Goal: Information Seeking & Learning: Check status

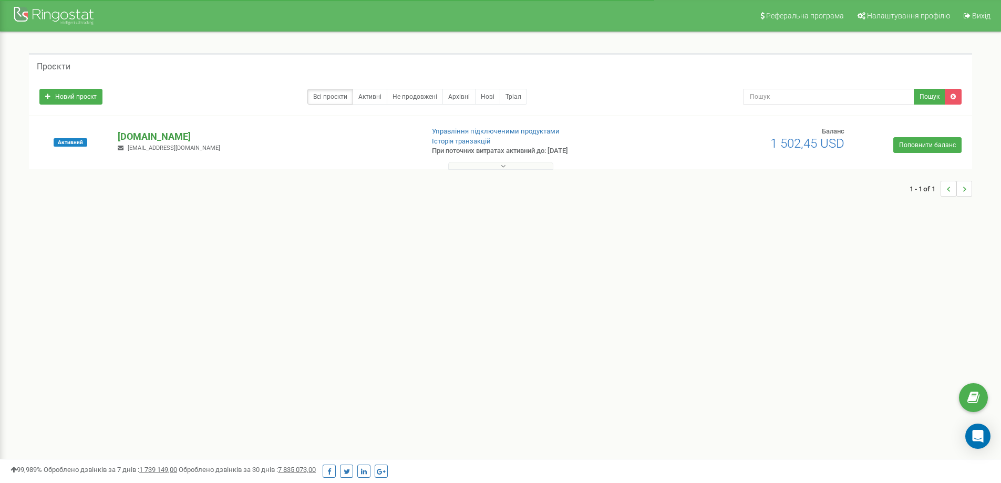
click at [134, 138] on p "[DOMAIN_NAME]" at bounding box center [266, 137] width 297 height 14
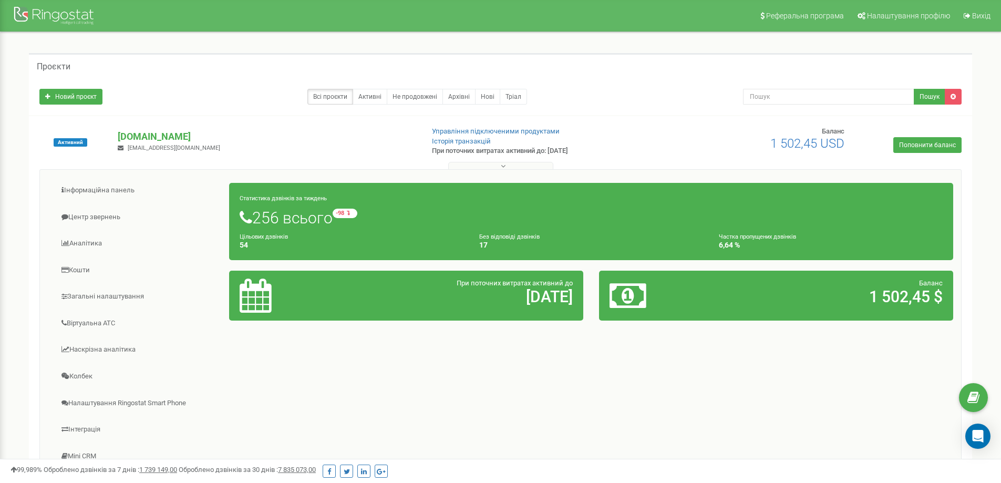
click at [392, 226] on h1 "256 всього -98 відносно минулого тижня" at bounding box center [591, 218] width 703 height 18
click at [109, 190] on link "Інформаційна панель" at bounding box center [139, 191] width 182 height 26
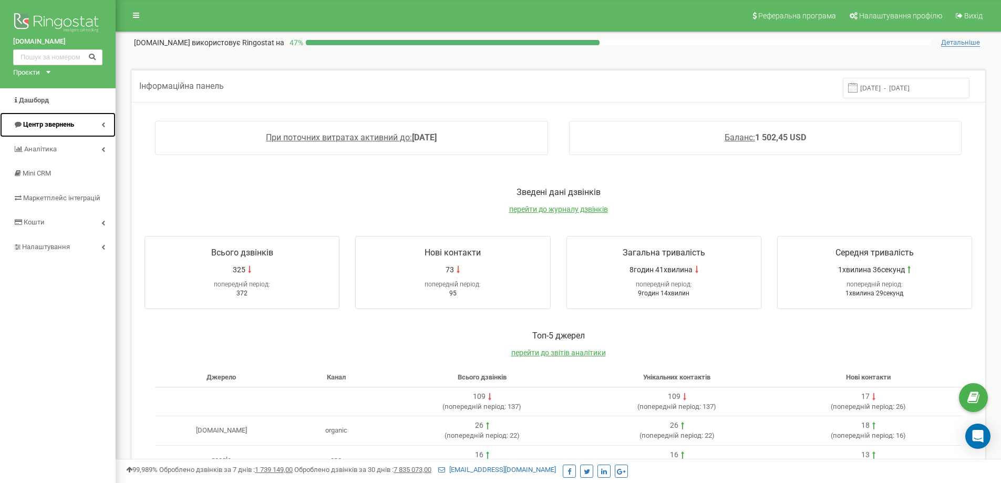
click at [28, 127] on span "Центр звернень" at bounding box center [48, 124] width 51 height 8
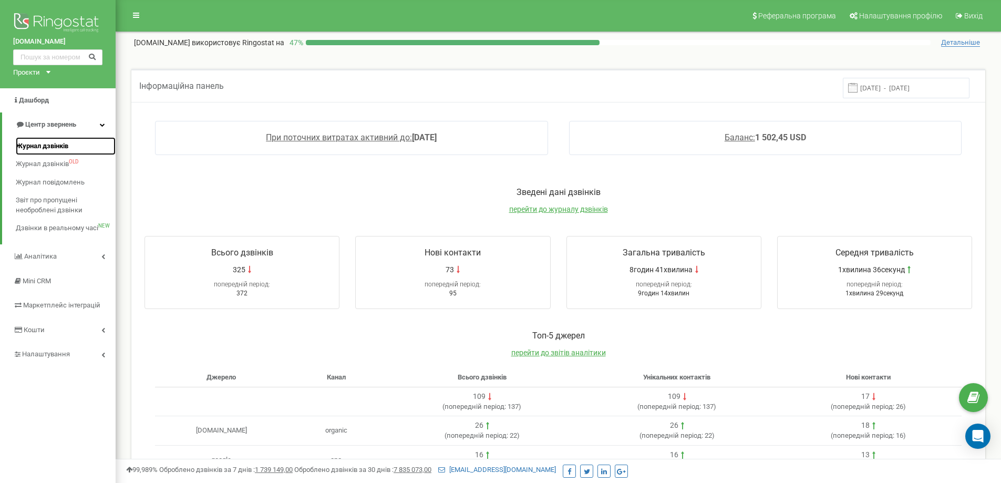
drag, startPoint x: 36, startPoint y: 144, endPoint x: 44, endPoint y: 146, distance: 7.5
click at [37, 144] on span "Журнал дзвінків" at bounding box center [42, 146] width 53 height 10
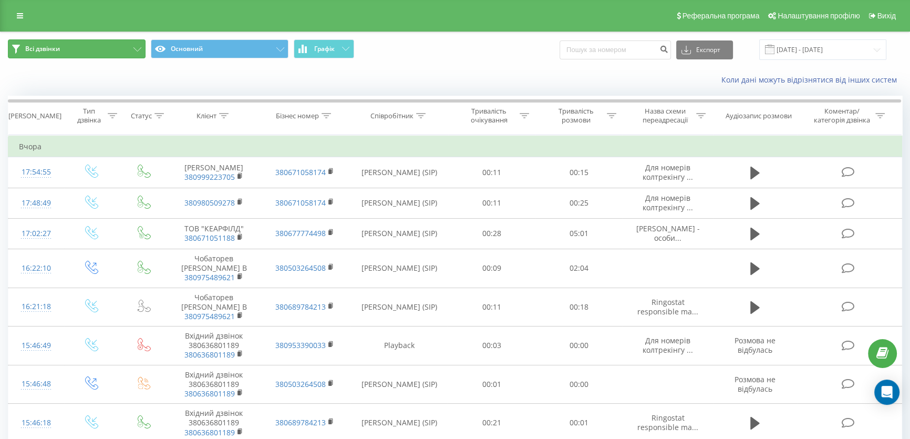
click at [107, 50] on button "Всі дзвінки" at bounding box center [77, 48] width 138 height 19
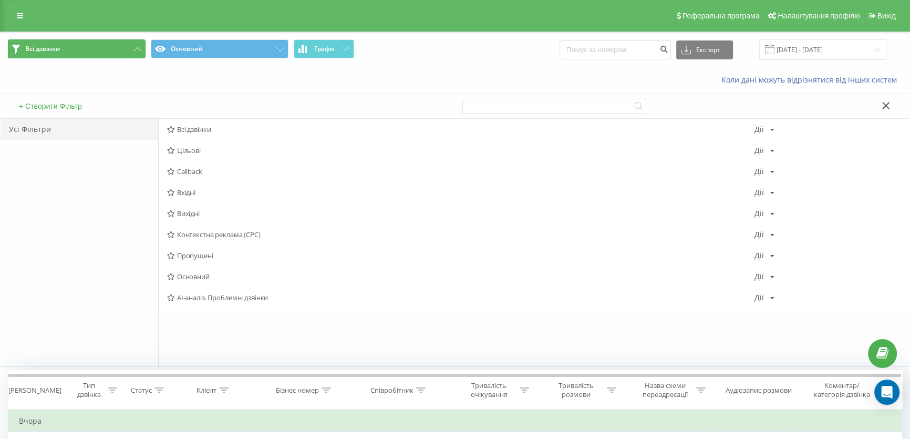
click at [107, 50] on button "Всі дзвінки" at bounding box center [77, 48] width 138 height 19
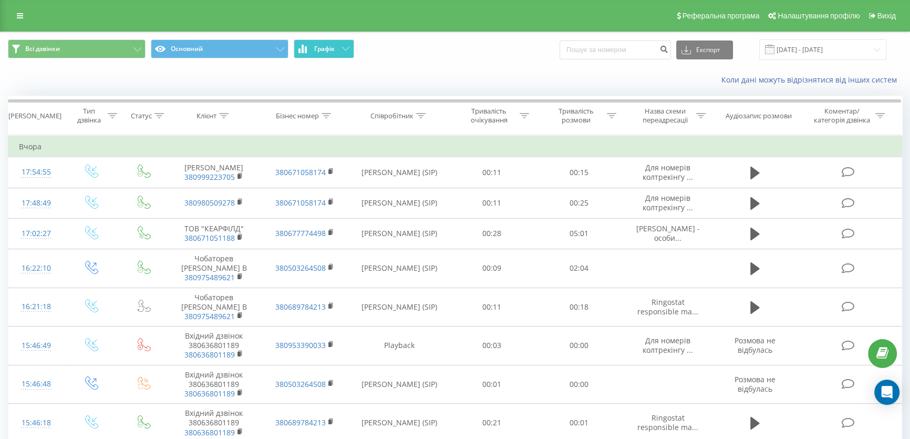
click at [334, 54] on button "Графік" at bounding box center [324, 48] width 60 height 19
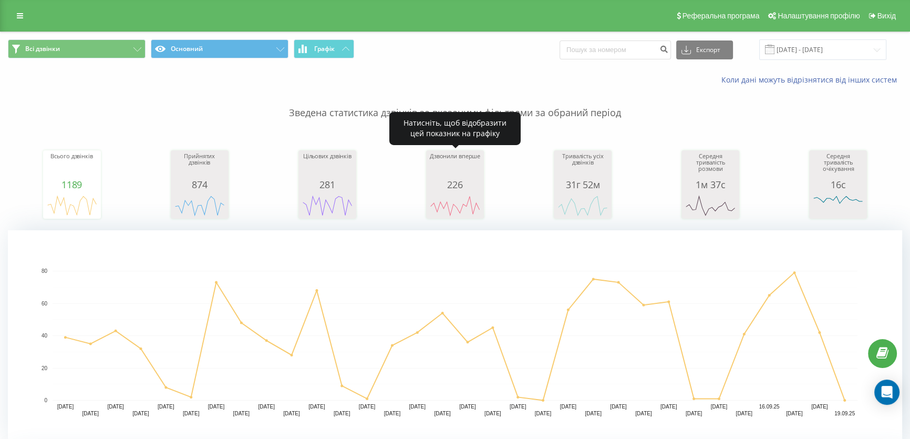
click at [466, 194] on icon "A chart." at bounding box center [455, 206] width 53 height 32
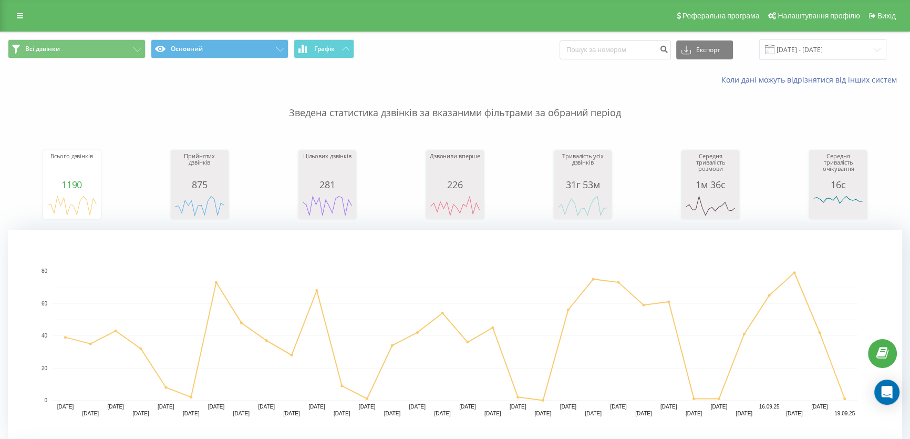
click at [476, 198] on rect "A chart." at bounding box center [455, 205] width 53 height 19
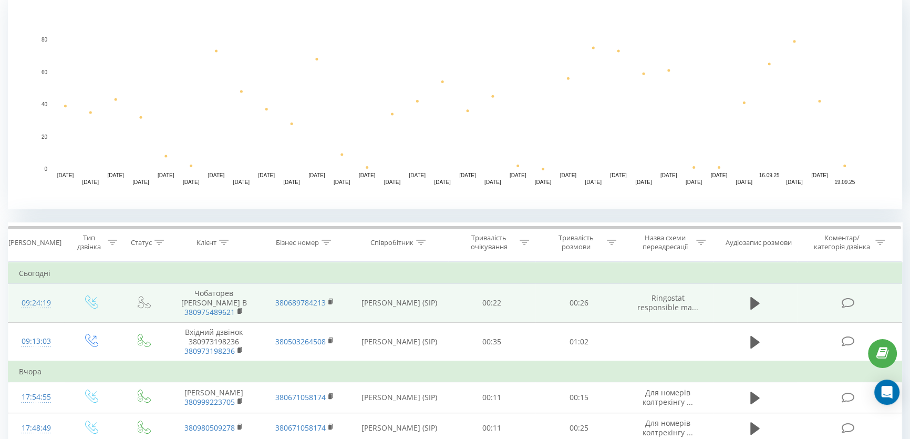
scroll to position [238, 0]
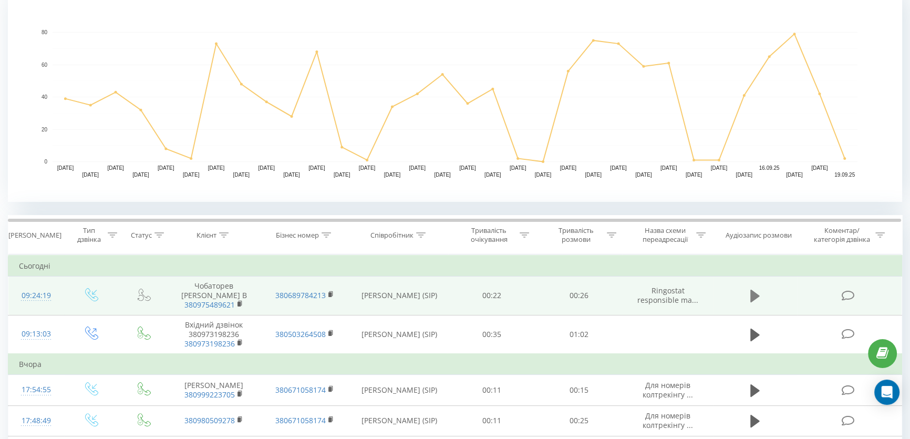
click at [753, 289] on icon at bounding box center [754, 295] width 9 height 13
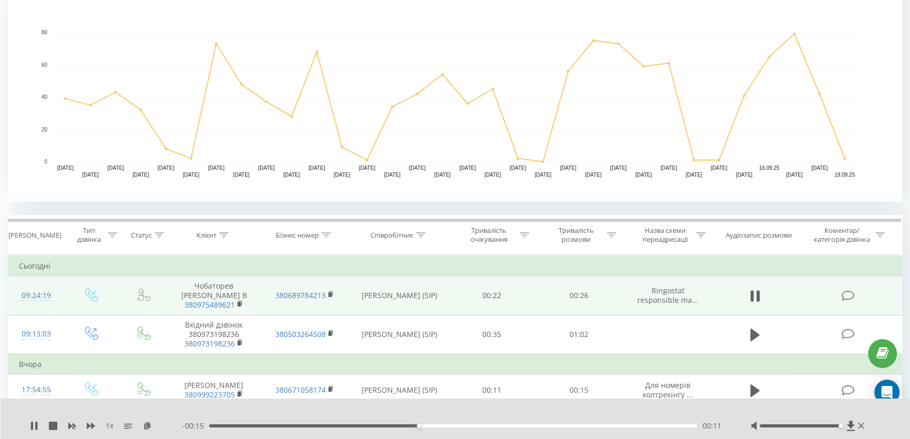
drag, startPoint x: 798, startPoint y: 426, endPoint x: 841, endPoint y: 422, distance: 42.8
click at [841, 422] on div at bounding box center [809, 425] width 116 height 11
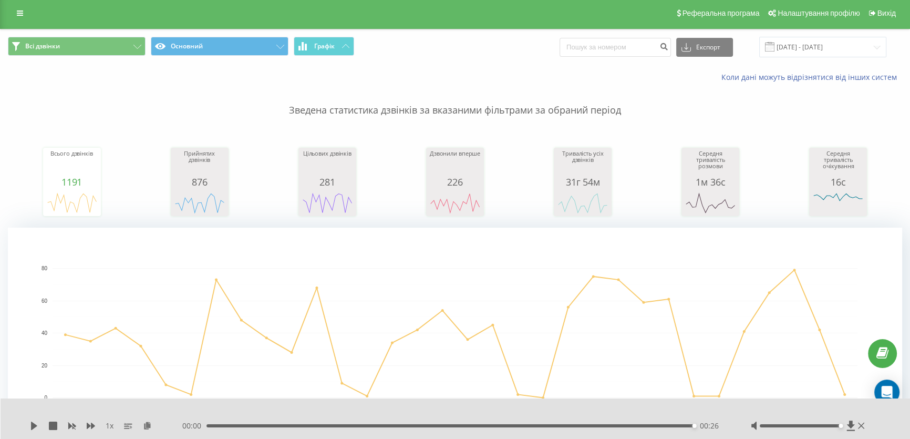
scroll to position [0, 0]
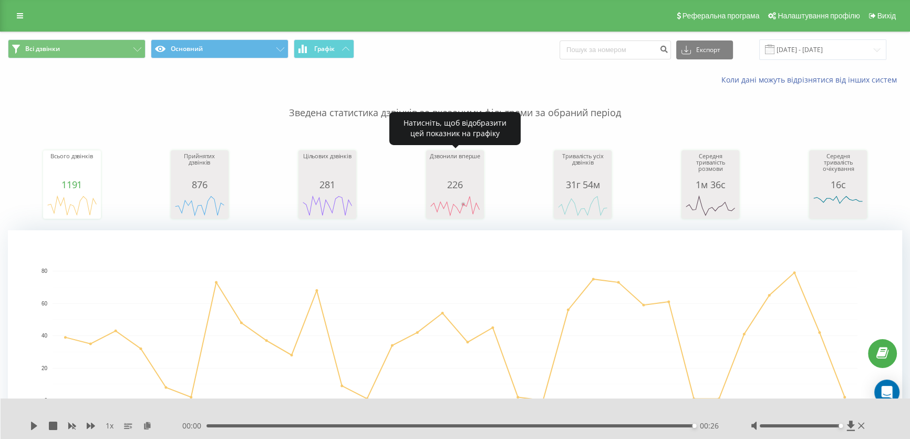
click at [459, 199] on rect "A chart." at bounding box center [455, 205] width 53 height 19
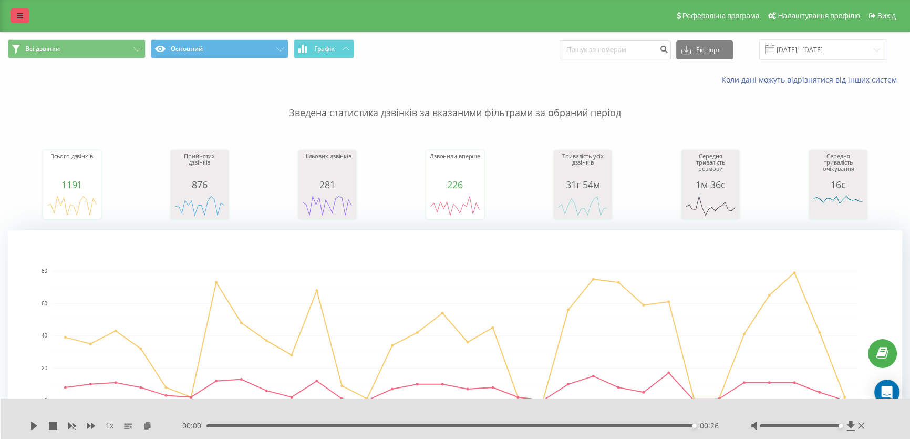
click at [24, 15] on link at bounding box center [20, 15] width 19 height 15
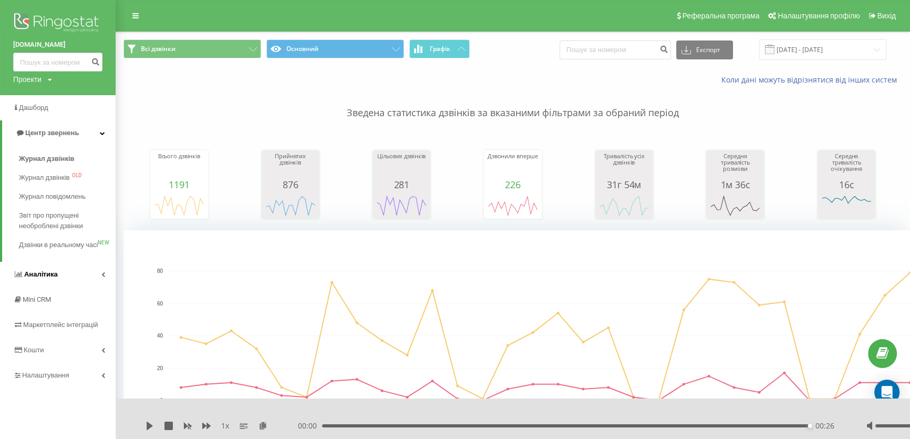
click at [53, 278] on span "Аналiтика" at bounding box center [41, 274] width 34 height 8
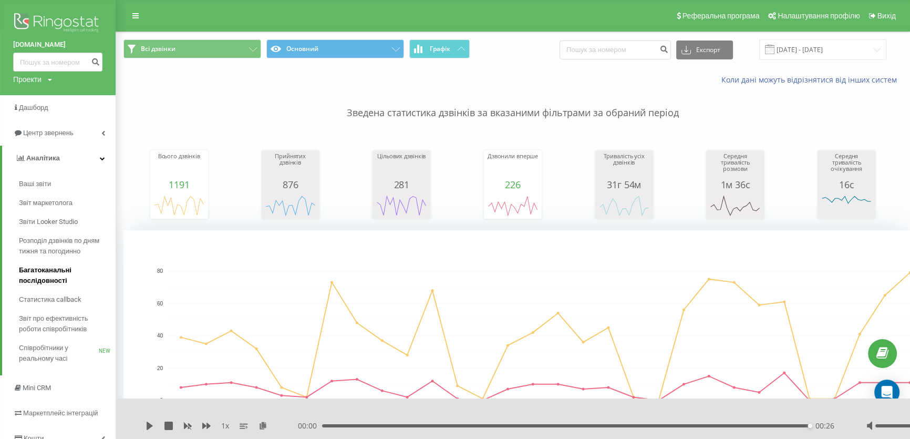
click at [43, 275] on span "Багатоканальні послідовності" at bounding box center [64, 275] width 91 height 21
click at [47, 204] on span "Звіт маркетолога" at bounding box center [48, 203] width 58 height 11
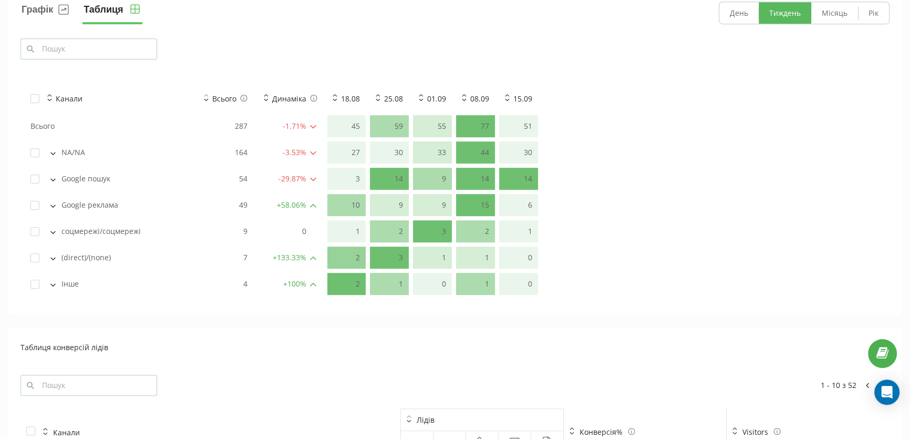
scroll to position [812, 0]
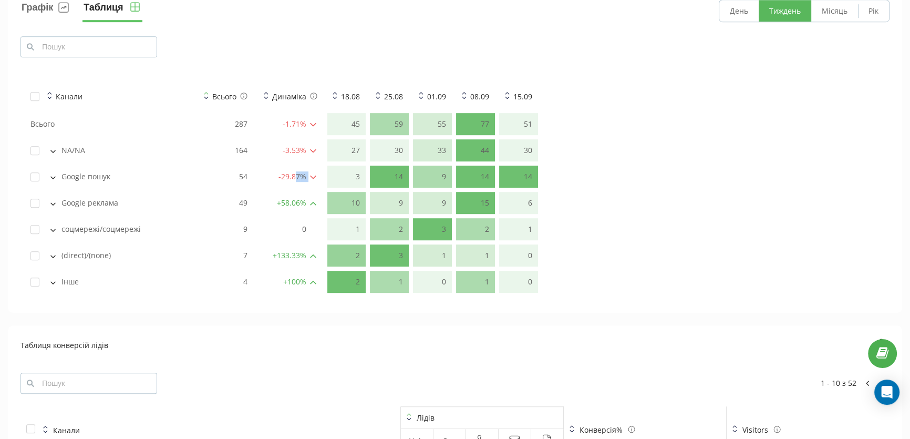
drag, startPoint x: 297, startPoint y: 179, endPoint x: 314, endPoint y: 176, distance: 17.0
click at [314, 176] on div "-29.87 %" at bounding box center [290, 176] width 53 height 11
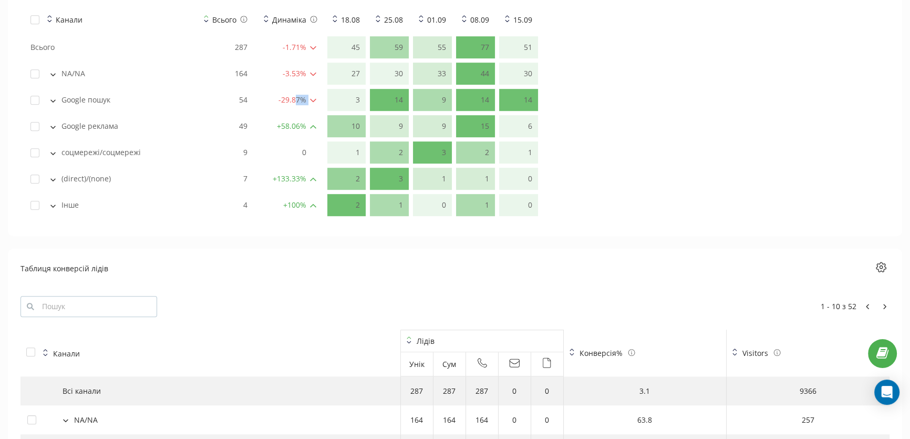
scroll to position [758, 0]
